Goal: Task Accomplishment & Management: Use online tool/utility

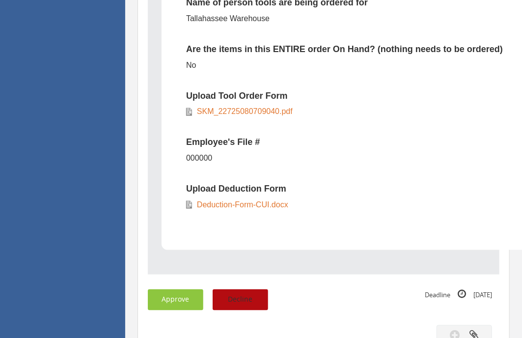
scroll to position [600, 0]
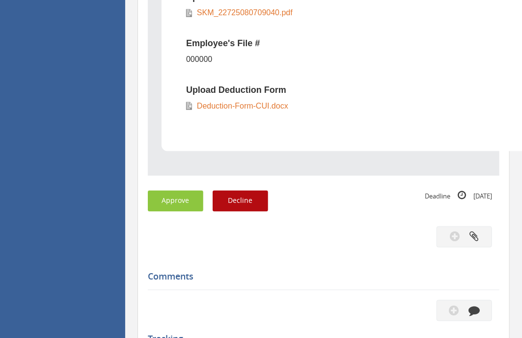
click at [173, 189] on div "Subject Tool Request - [GEOGRAPHIC_DATA] Warehouse - [GEOGRAPHIC_DATA] Descript…" at bounding box center [324, 87] width 352 height 1086
click at [181, 204] on button "Approve" at bounding box center [176, 201] width 56 height 21
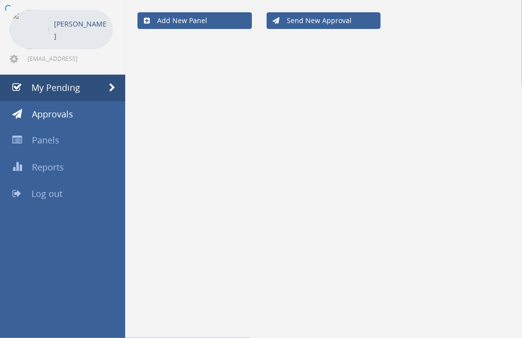
scroll to position [39, 0]
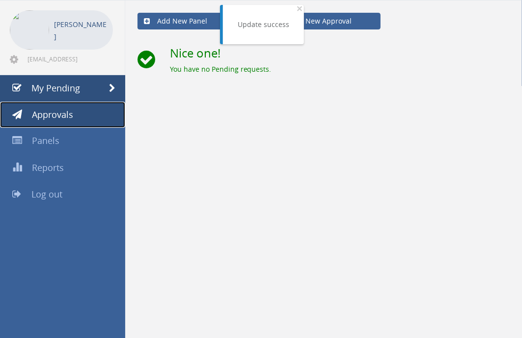
click at [79, 113] on link "Approvals" at bounding box center [62, 115] width 125 height 27
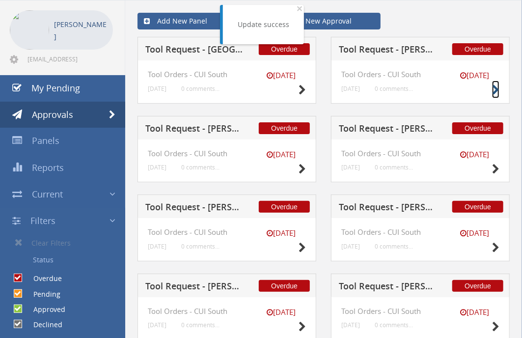
click at [493, 89] on icon at bounding box center [495, 90] width 7 height 10
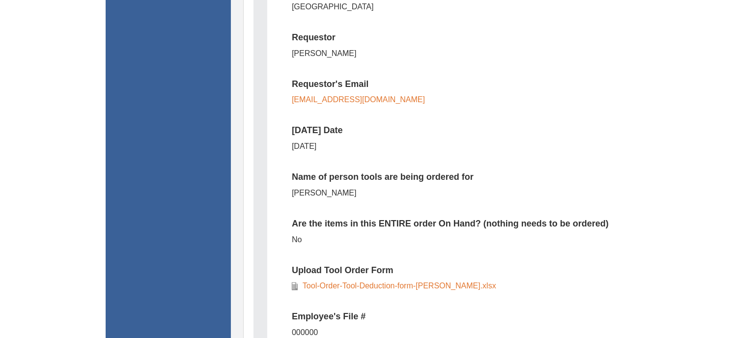
scroll to position [382, 0]
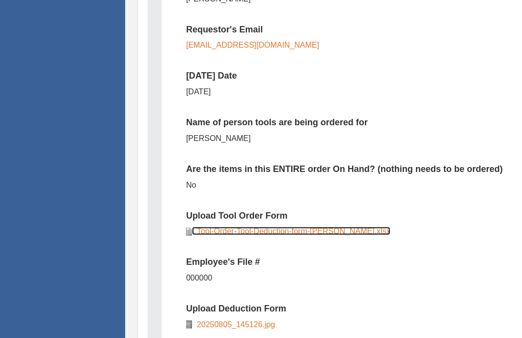
click at [235, 229] on link "Tool-Order-Tool-Deduction-form-[PERSON_NAME].xlsx" at bounding box center [291, 231] width 198 height 8
click at [332, 233] on link "Tool-Order-Tool-Deduction-form-[PERSON_NAME].xlsx" at bounding box center [291, 231] width 198 height 8
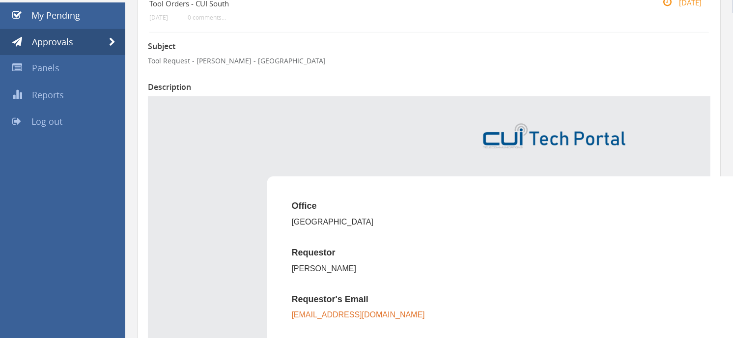
scroll to position [0, 0]
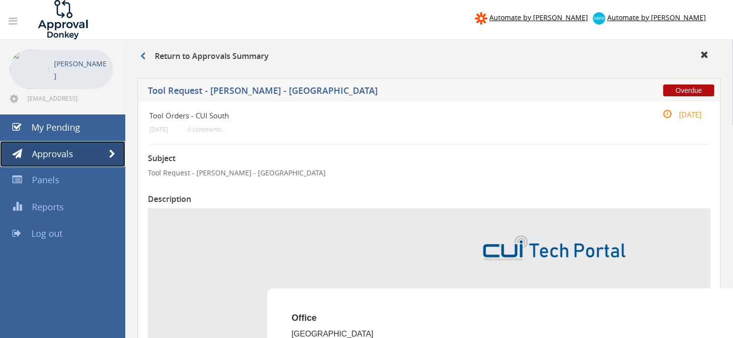
click at [91, 151] on link "Approvals" at bounding box center [62, 154] width 125 height 27
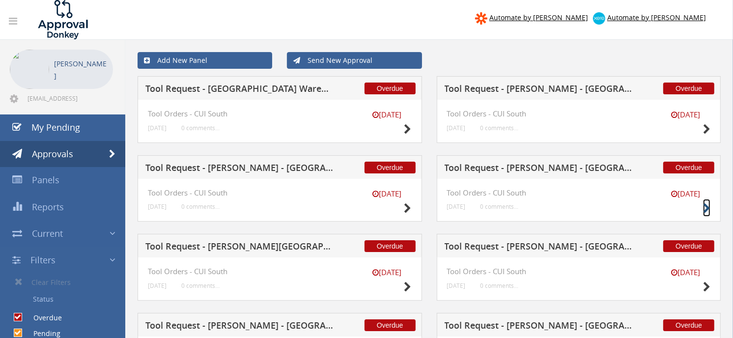
click at [522, 204] on icon at bounding box center [706, 208] width 7 height 10
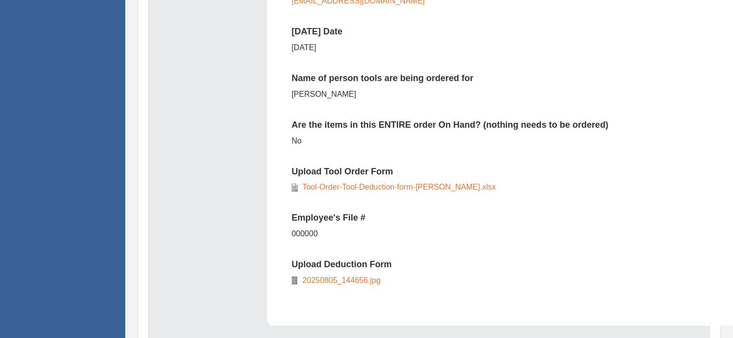
scroll to position [436, 0]
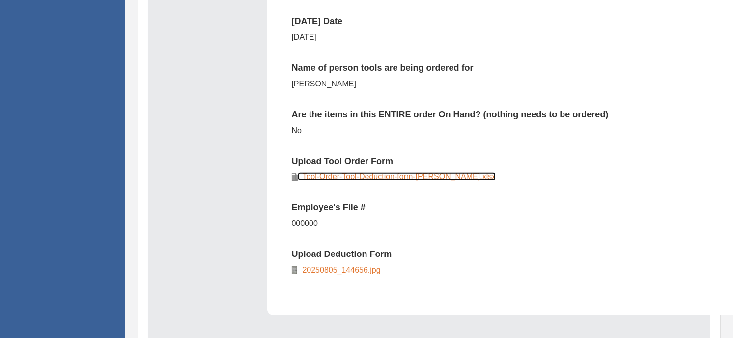
click at [345, 175] on link "Tool-Order-Tool-Deduction-form-[PERSON_NAME].xlsx" at bounding box center [397, 176] width 198 height 8
